Goal: Task Accomplishment & Management: Use online tool/utility

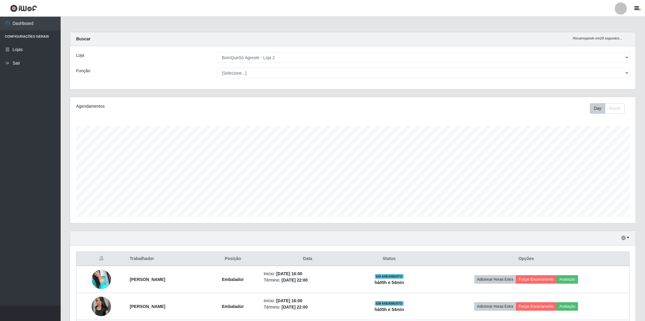
select select "214"
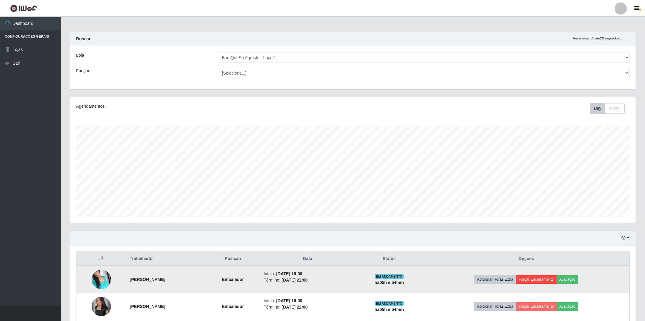
scroll to position [55, 0]
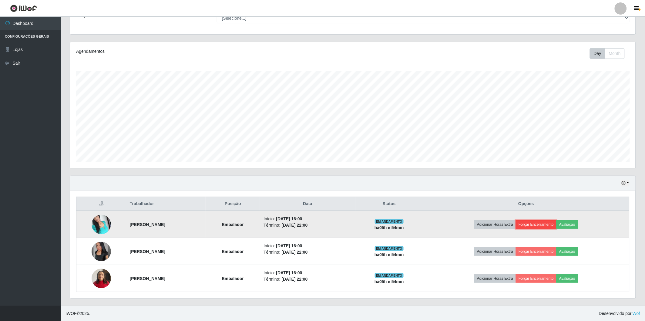
click at [550, 224] on button "Forçar Encerramento" at bounding box center [536, 224] width 41 height 8
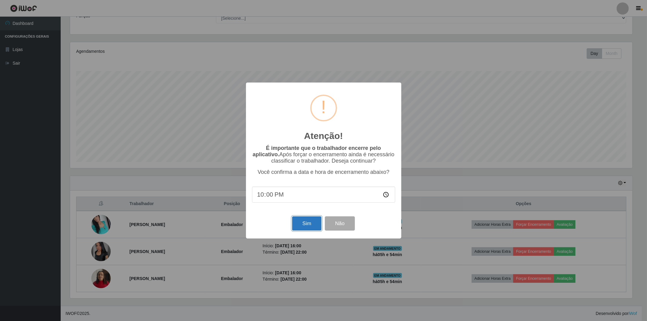
click at [306, 226] on button "Sim" at bounding box center [306, 223] width 29 height 14
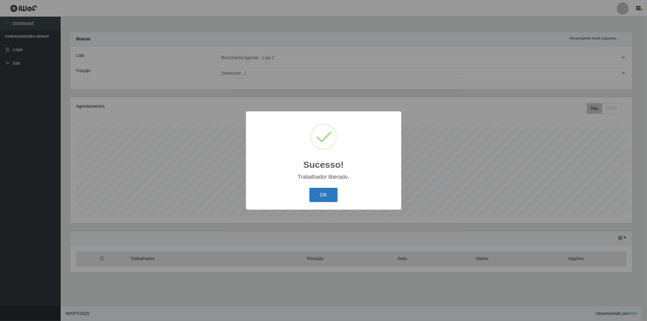
click at [319, 195] on button "OK" at bounding box center [323, 195] width 28 height 14
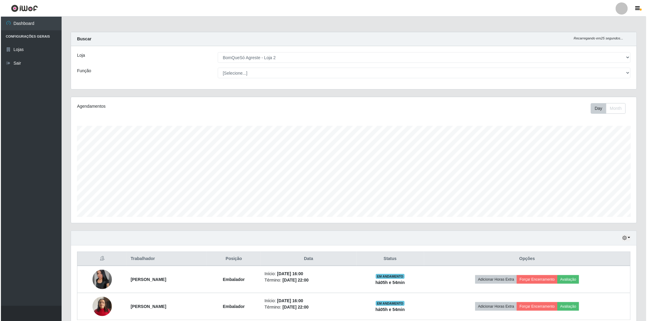
scroll to position [28, 0]
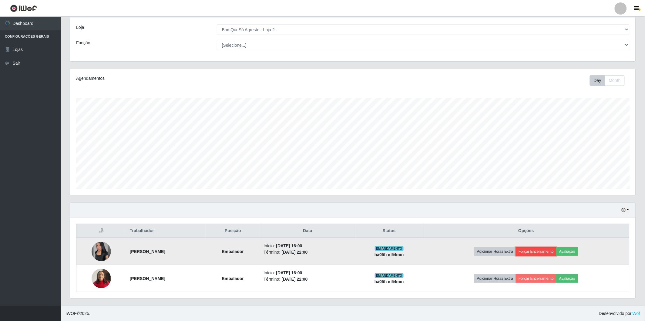
click at [544, 251] on button "Forçar Encerramento" at bounding box center [536, 251] width 41 height 8
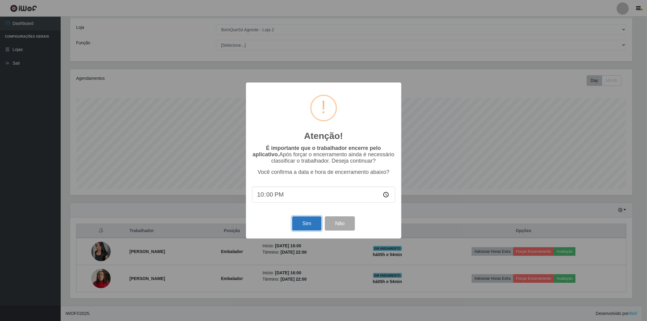
click at [309, 226] on button "Sim" at bounding box center [306, 223] width 29 height 14
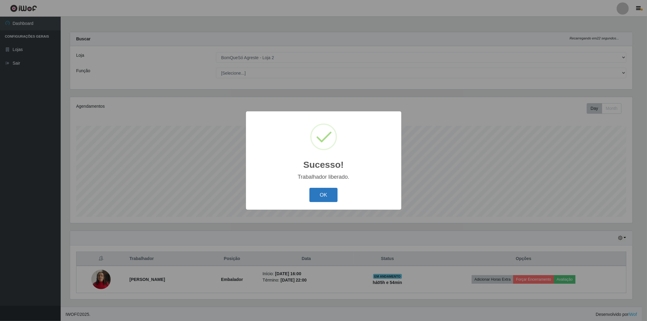
click at [323, 194] on button "OK" at bounding box center [323, 195] width 28 height 14
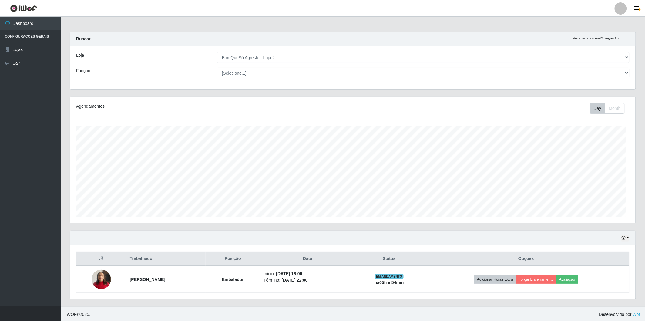
scroll to position [126, 566]
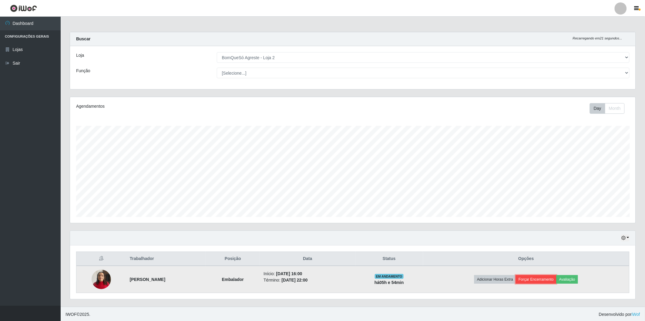
click at [551, 281] on button "Forçar Encerramento" at bounding box center [536, 279] width 41 height 8
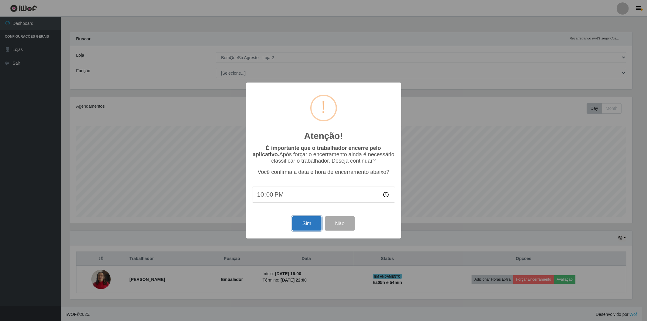
click at [304, 224] on button "Sim" at bounding box center [306, 223] width 29 height 14
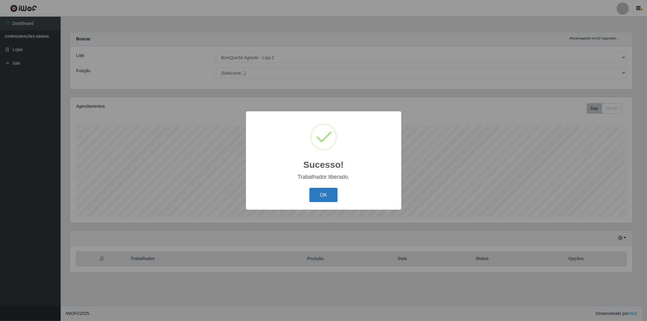
click at [329, 196] on button "OK" at bounding box center [323, 195] width 28 height 14
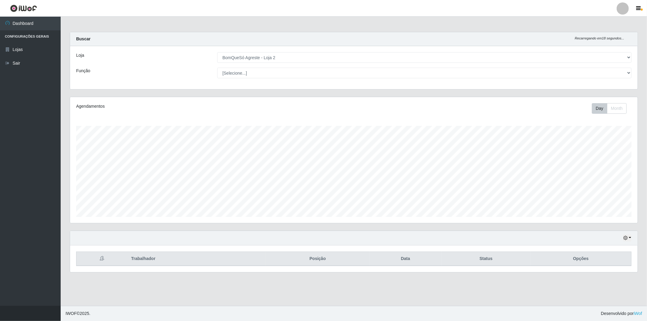
scroll to position [126, 568]
